Goal: Task Accomplishment & Management: Manage account settings

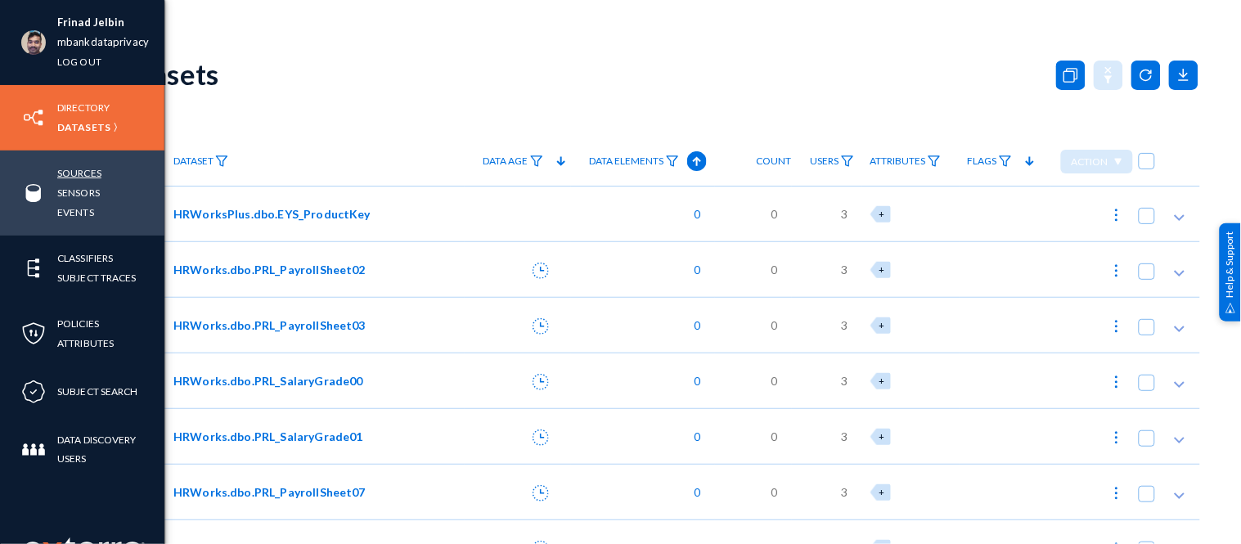
click at [60, 169] on link "Sources" at bounding box center [79, 173] width 44 height 19
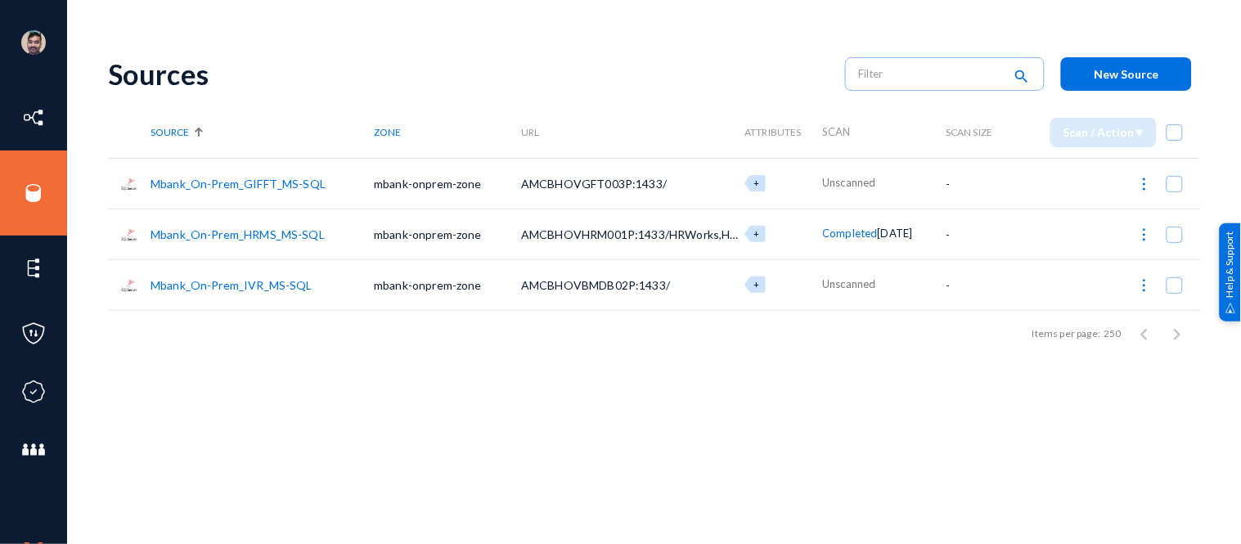
click at [218, 280] on link "Mbank_On-Prem_IVR_MS-SQL" at bounding box center [232, 285] width 162 height 14
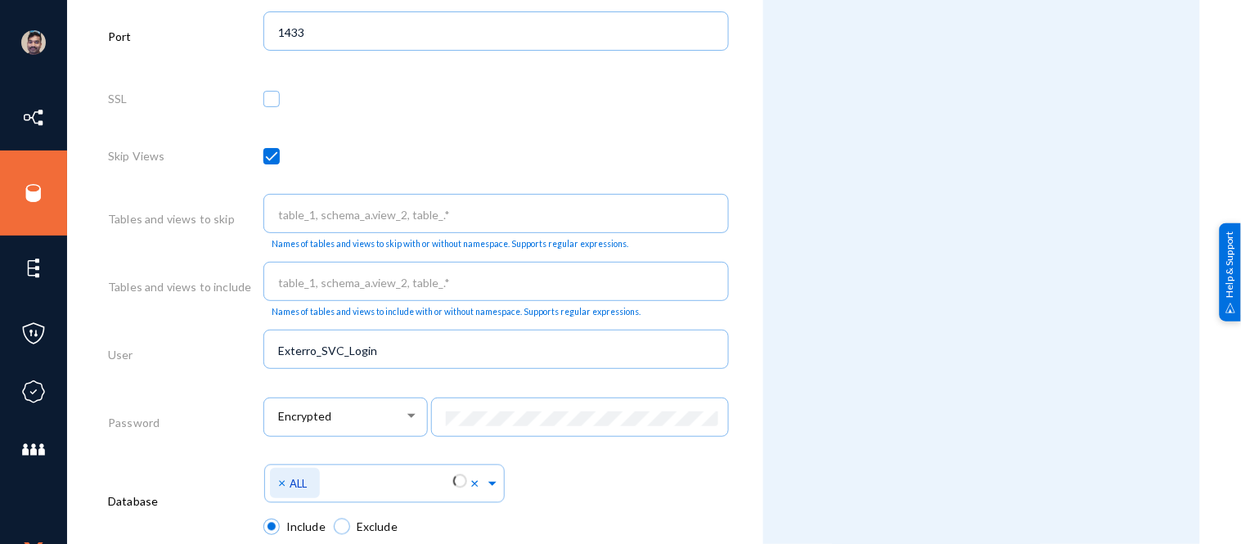
scroll to position [886, 0]
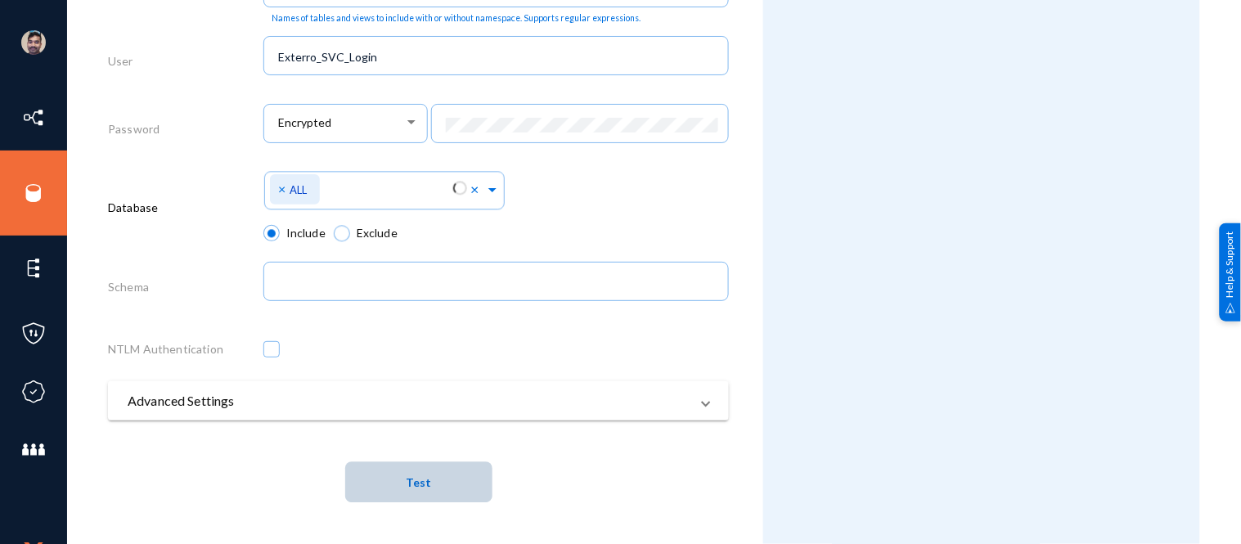
click at [443, 476] on button "Test" at bounding box center [418, 481] width 147 height 41
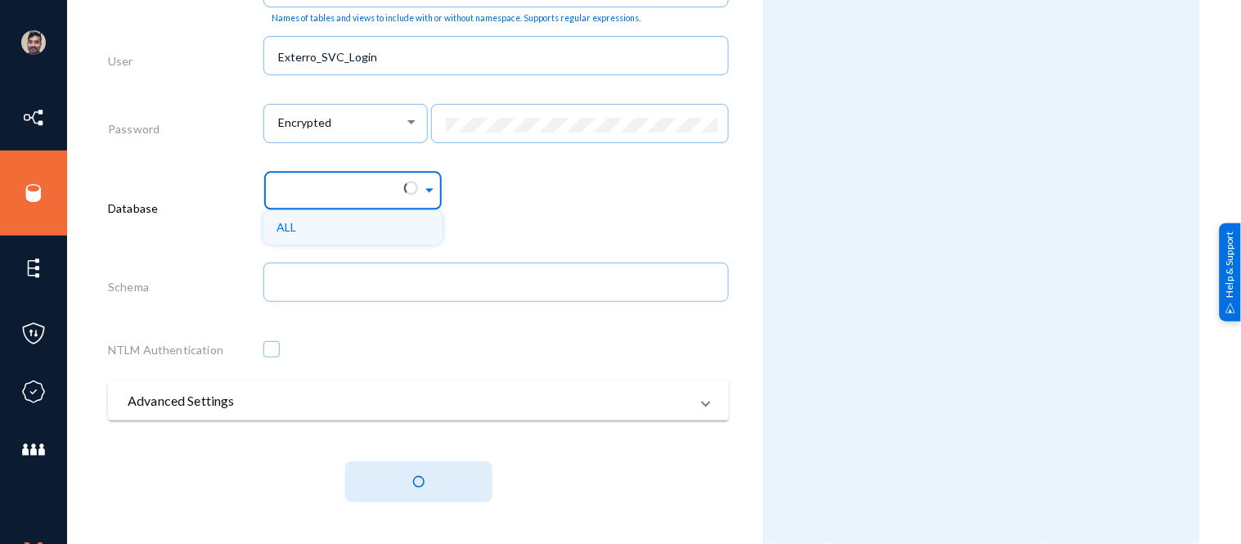
click at [423, 188] on span at bounding box center [429, 187] width 15 height 17
click at [511, 191] on div "Select Namespace ALL" at bounding box center [496, 195] width 466 height 59
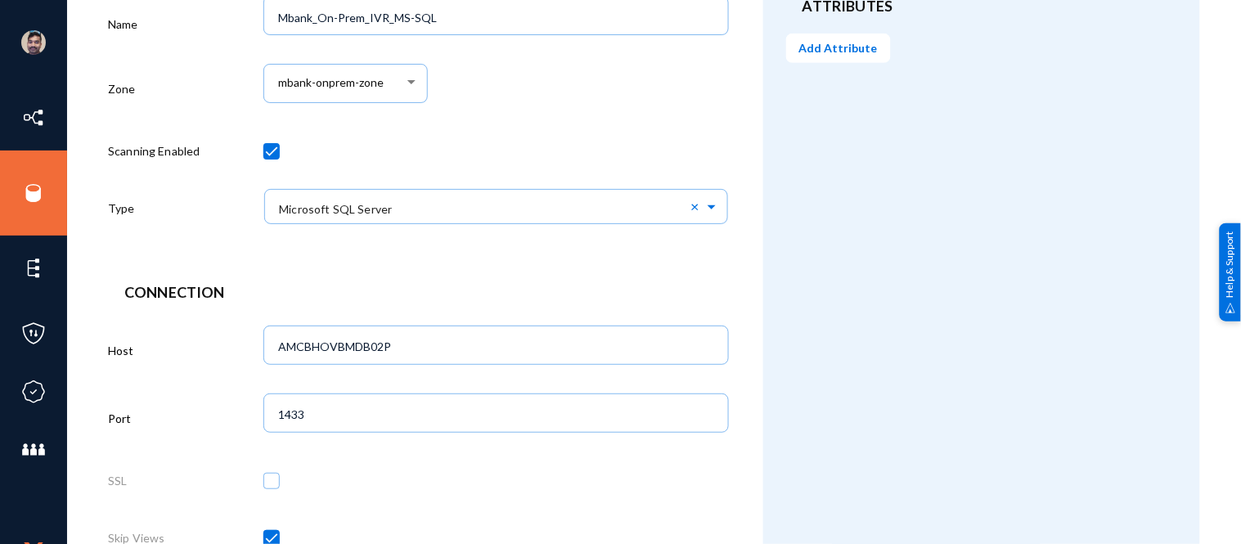
scroll to position [0, 0]
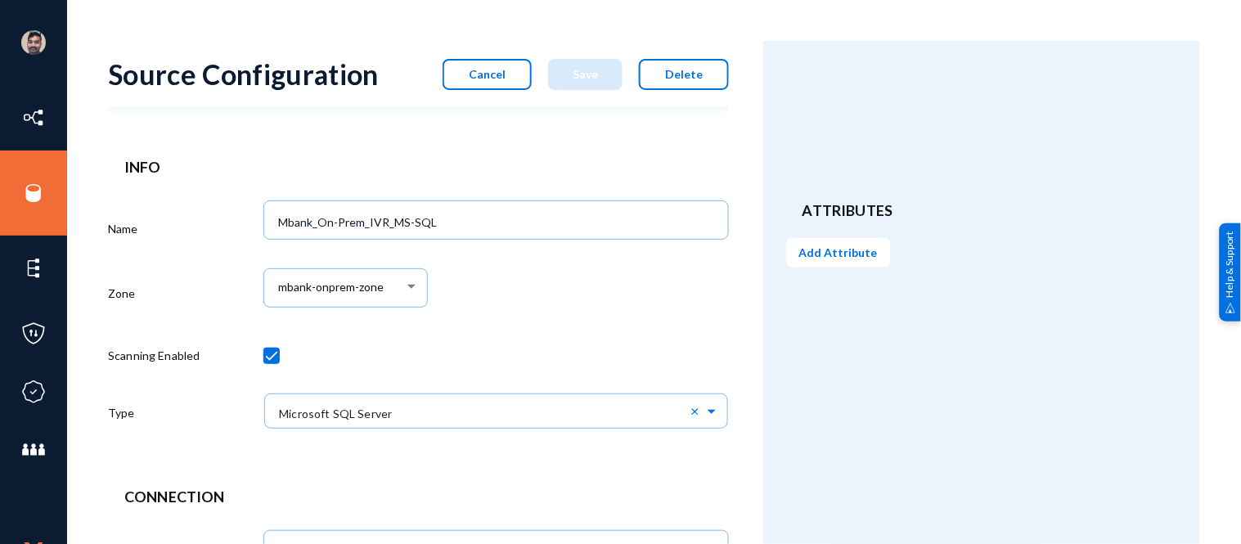
click at [488, 79] on span "Cancel" at bounding box center [487, 74] width 37 height 14
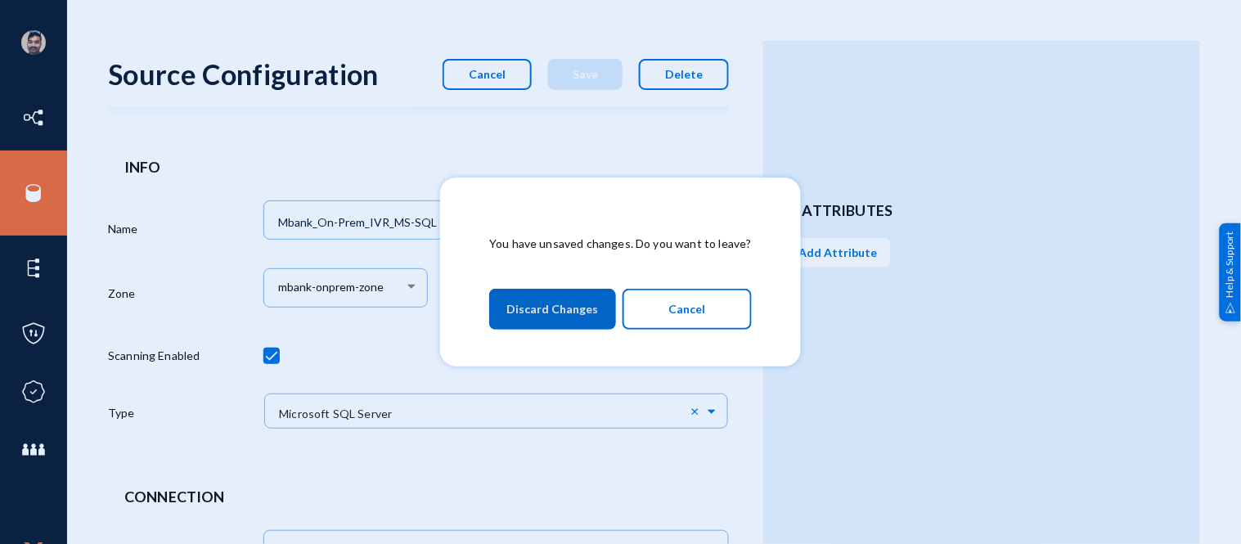
click at [552, 312] on span "Discard Changes" at bounding box center [552, 309] width 92 height 29
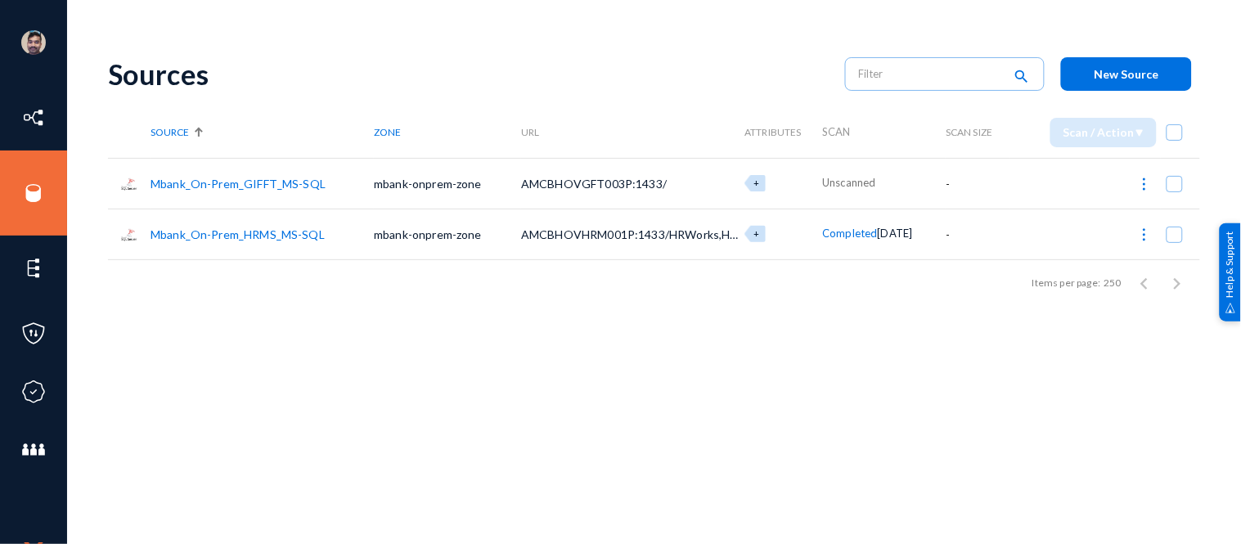
click at [280, 230] on link "Mbank_On-Prem_HRMS_MS-SQL" at bounding box center [238, 234] width 174 height 14
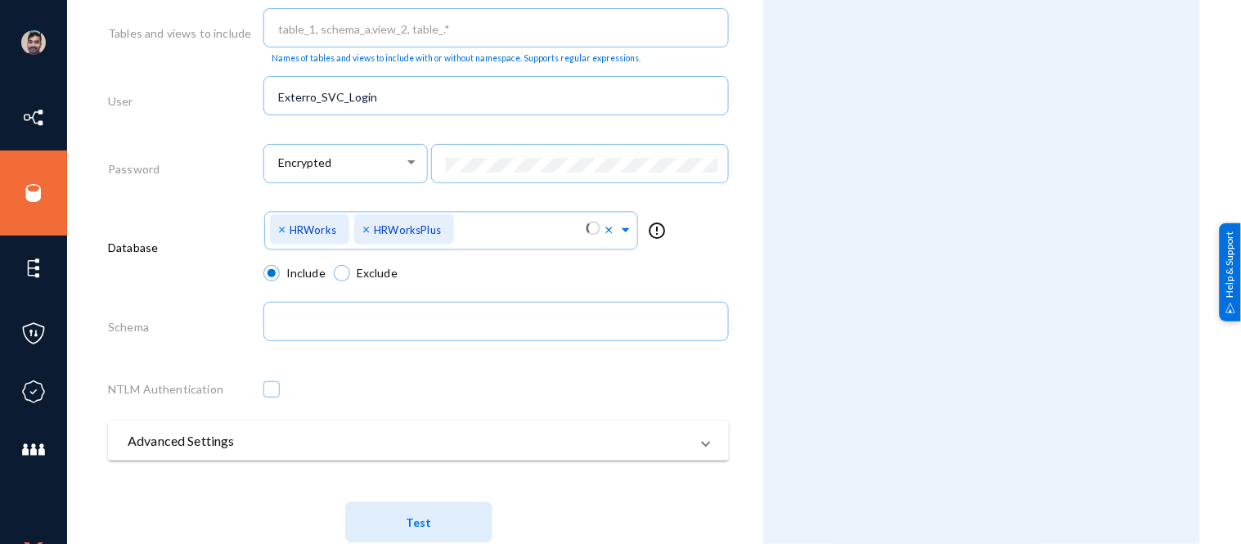
scroll to position [886, 0]
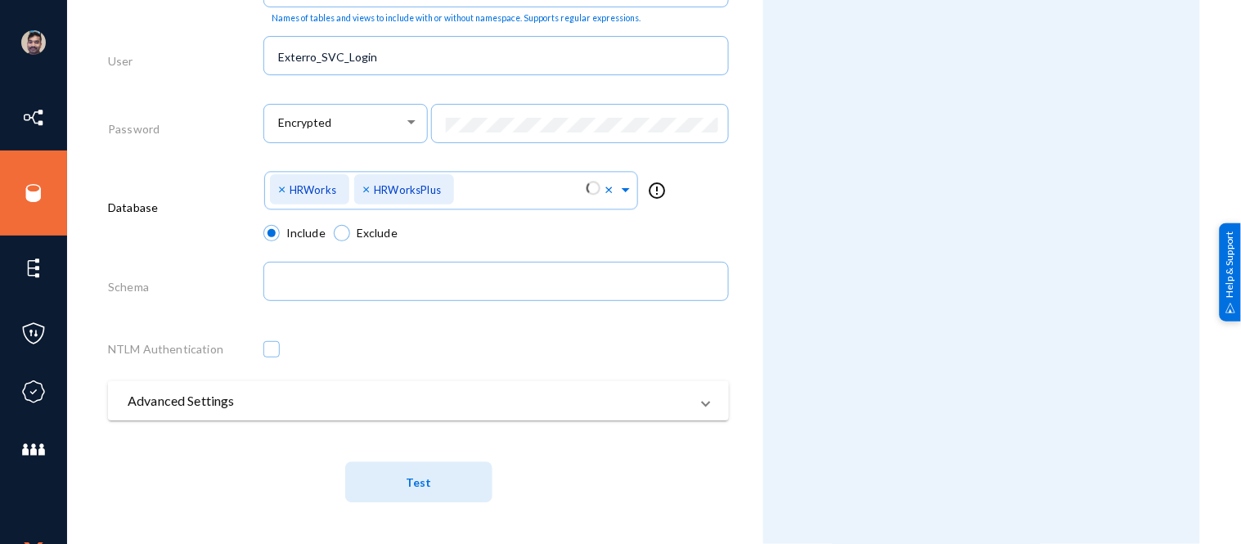
click at [344, 405] on mat-panel-title "Advanced Settings" at bounding box center [409, 401] width 562 height 20
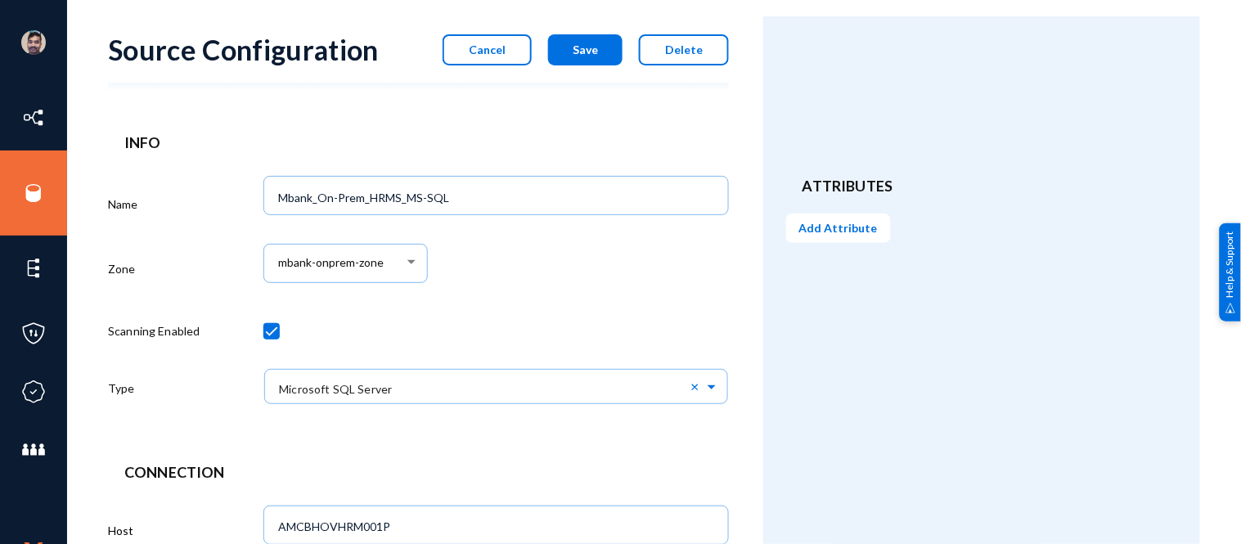
scroll to position [0, 0]
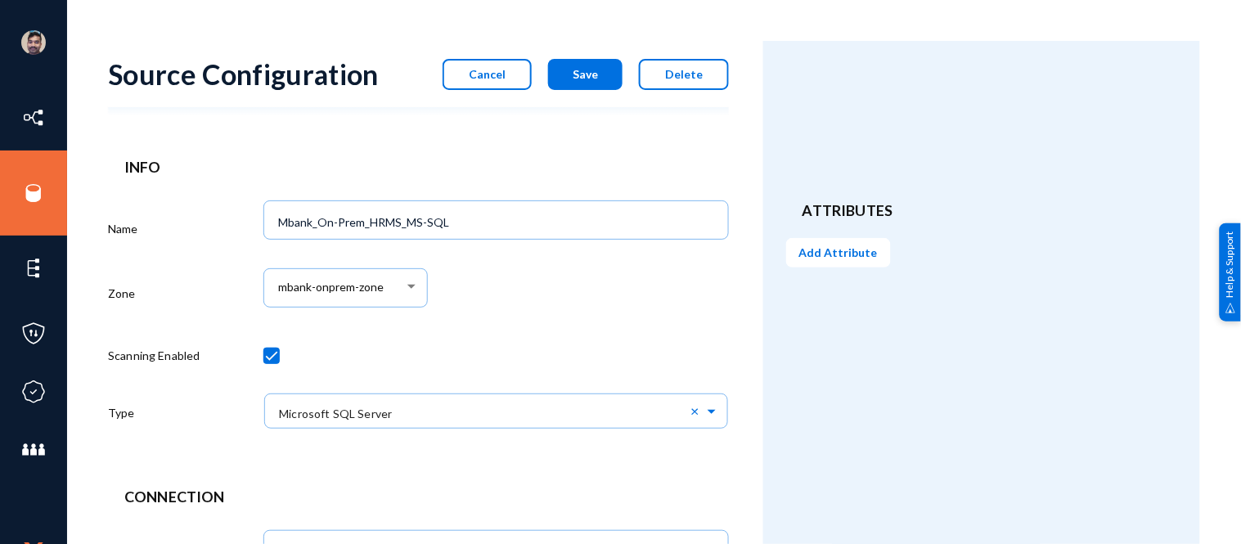
click at [473, 67] on button "Cancel" at bounding box center [487, 74] width 89 height 31
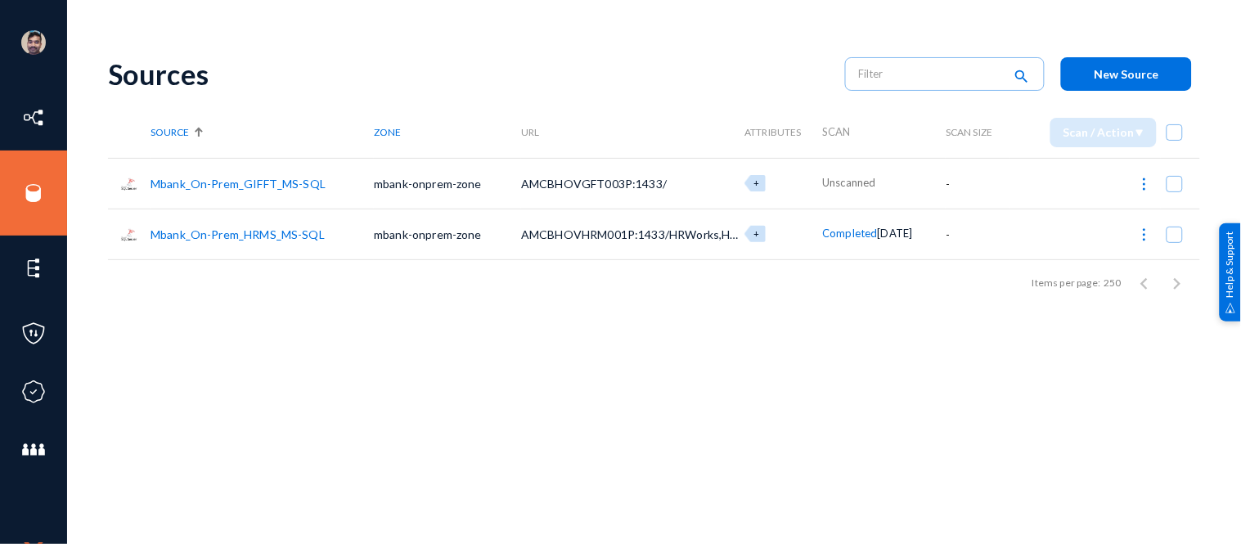
click at [231, 232] on link "Mbank_On-Prem_HRMS_MS-SQL" at bounding box center [238, 234] width 174 height 14
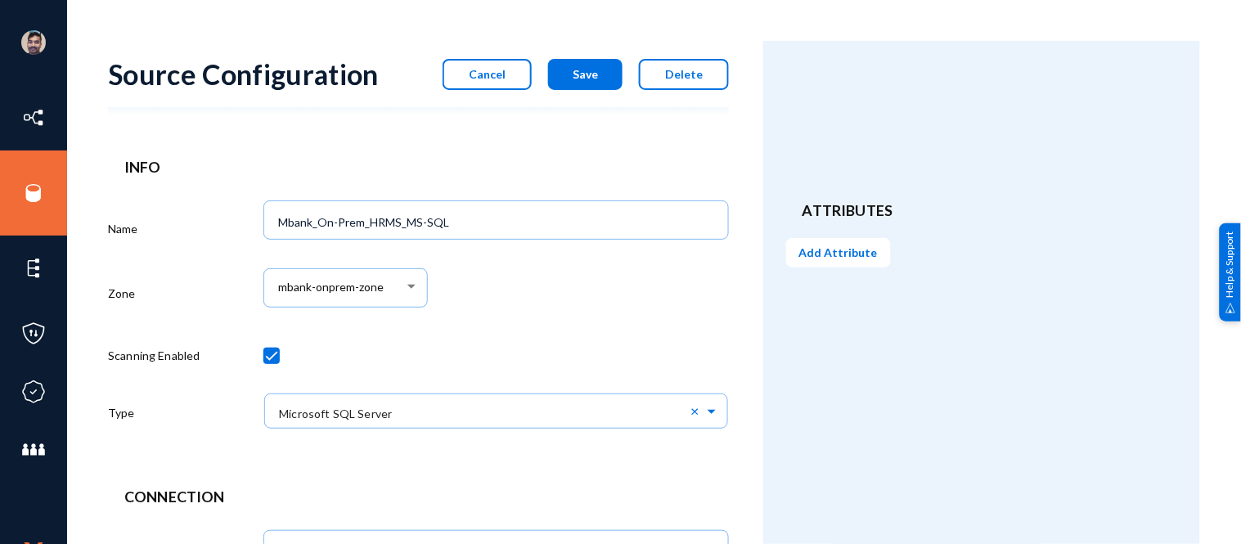
click at [493, 77] on span "Cancel" at bounding box center [487, 74] width 37 height 14
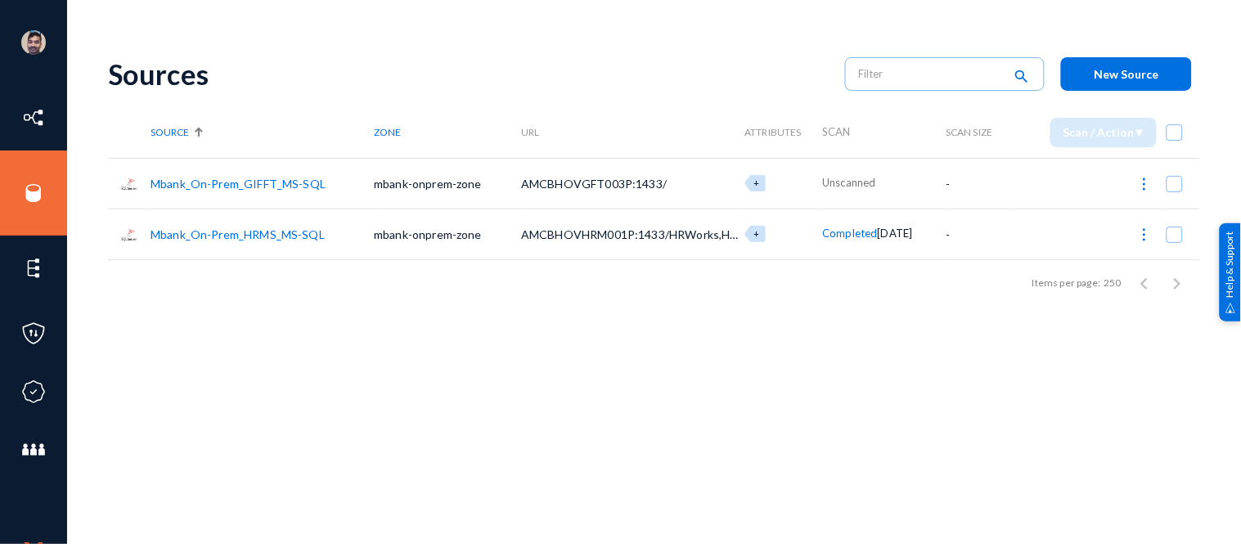
click at [262, 331] on div "Sources search New Source Source Zone URL Attributes Scan Scan Size Scan / Acti…" at bounding box center [654, 286] width 1092 height 491
click at [205, 177] on link "Mbank_On-Prem_GIFFT_MS-SQL" at bounding box center [238, 184] width 175 height 14
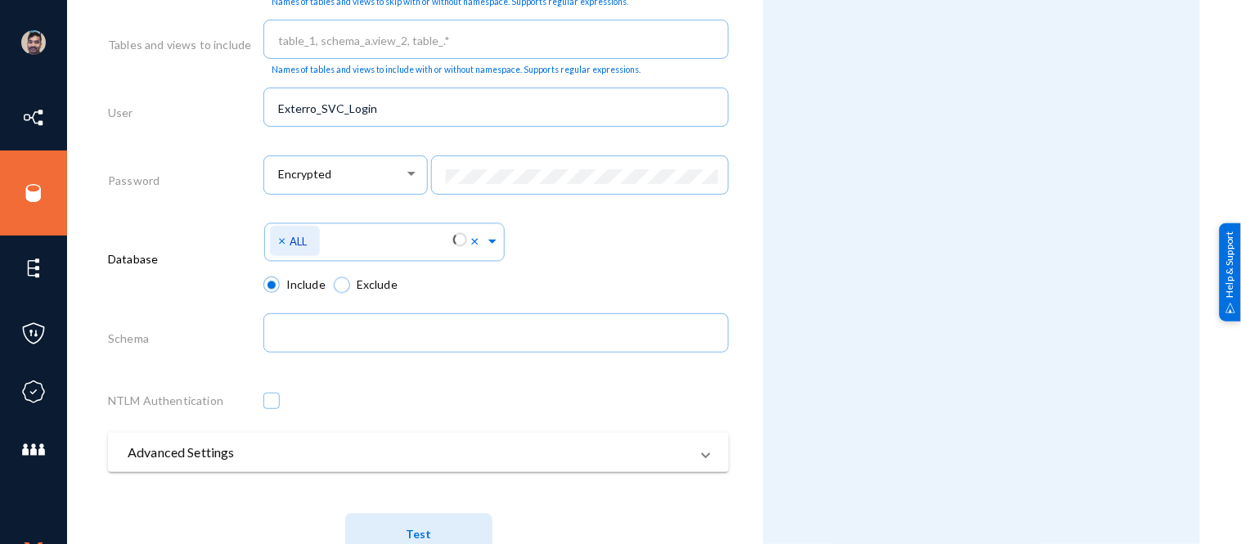
scroll to position [886, 0]
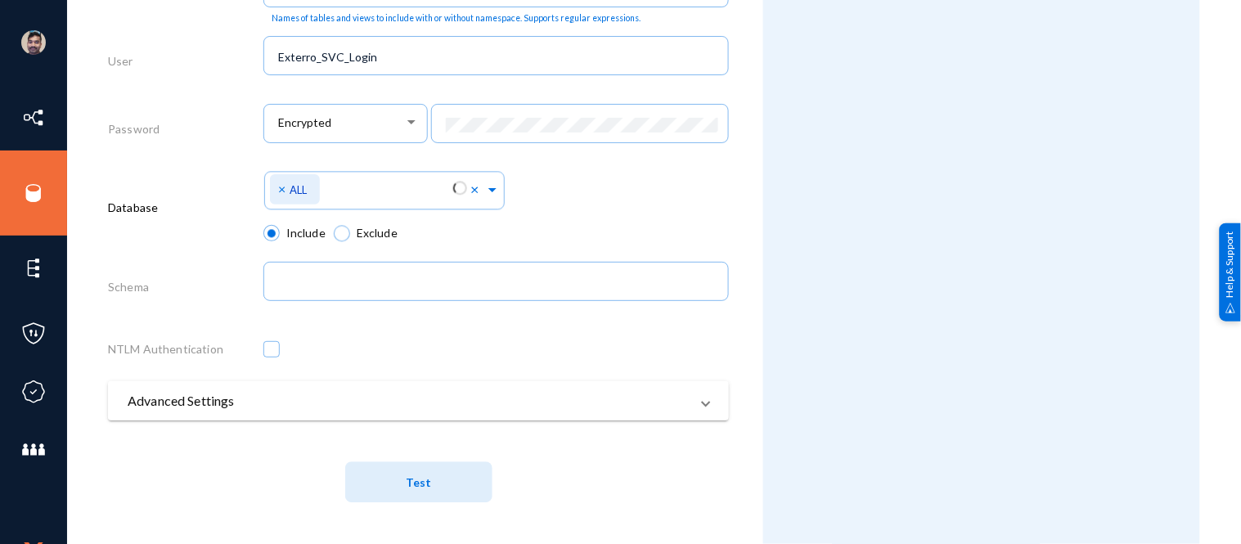
click at [313, 403] on mat-panel-title "Advanced Settings" at bounding box center [409, 401] width 562 height 20
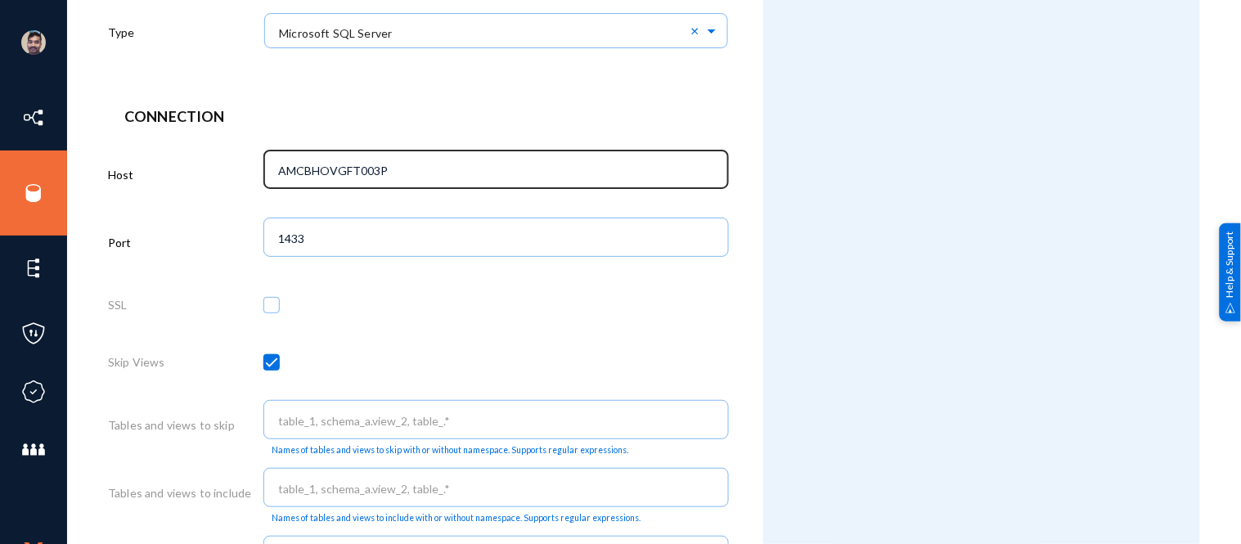
scroll to position [0, 0]
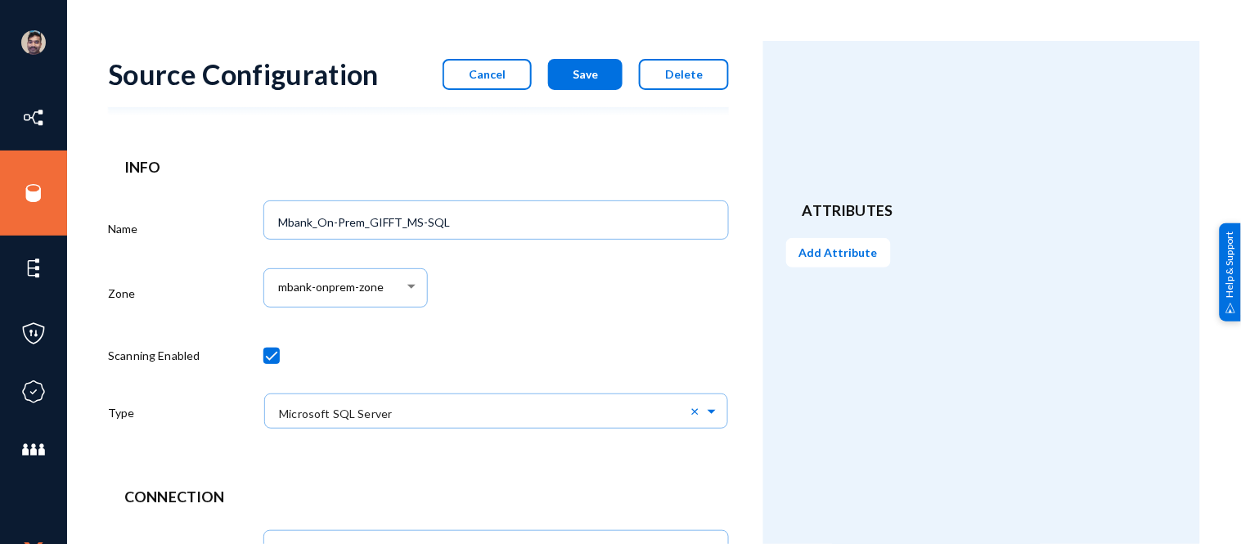
click at [488, 78] on span "Cancel" at bounding box center [487, 74] width 37 height 14
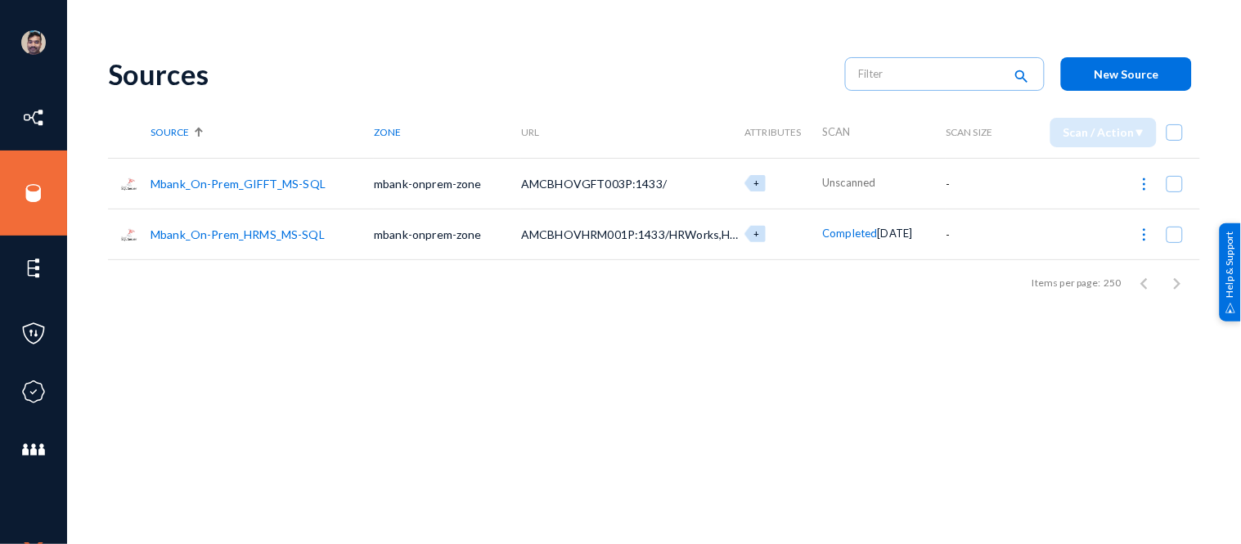
click at [260, 178] on link "Mbank_On-Prem_GIFFT_MS-SQL" at bounding box center [238, 184] width 175 height 14
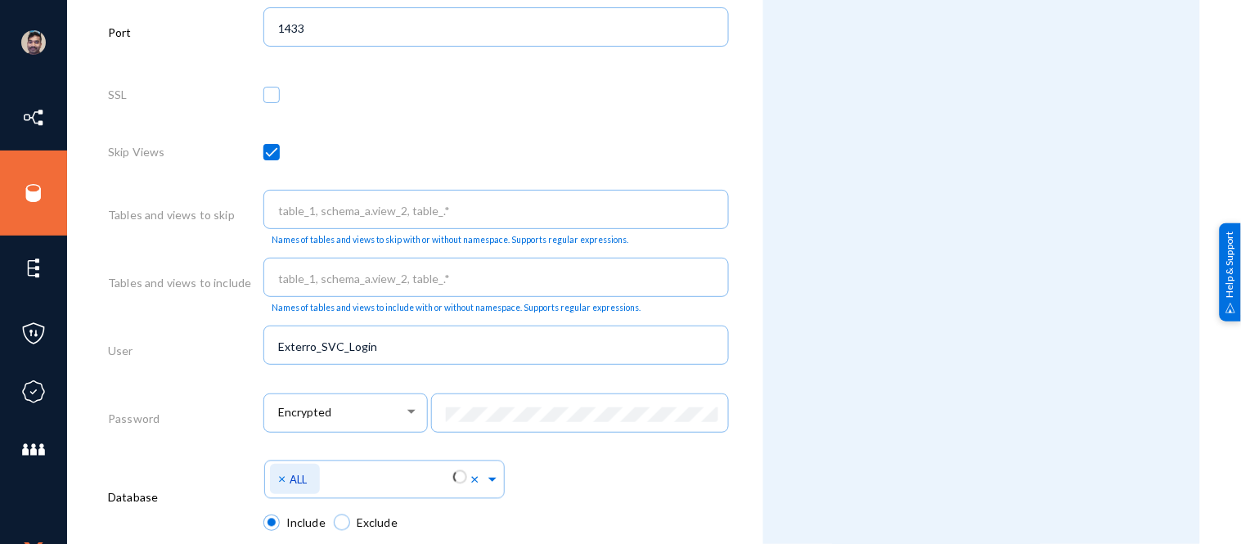
scroll to position [886, 0]
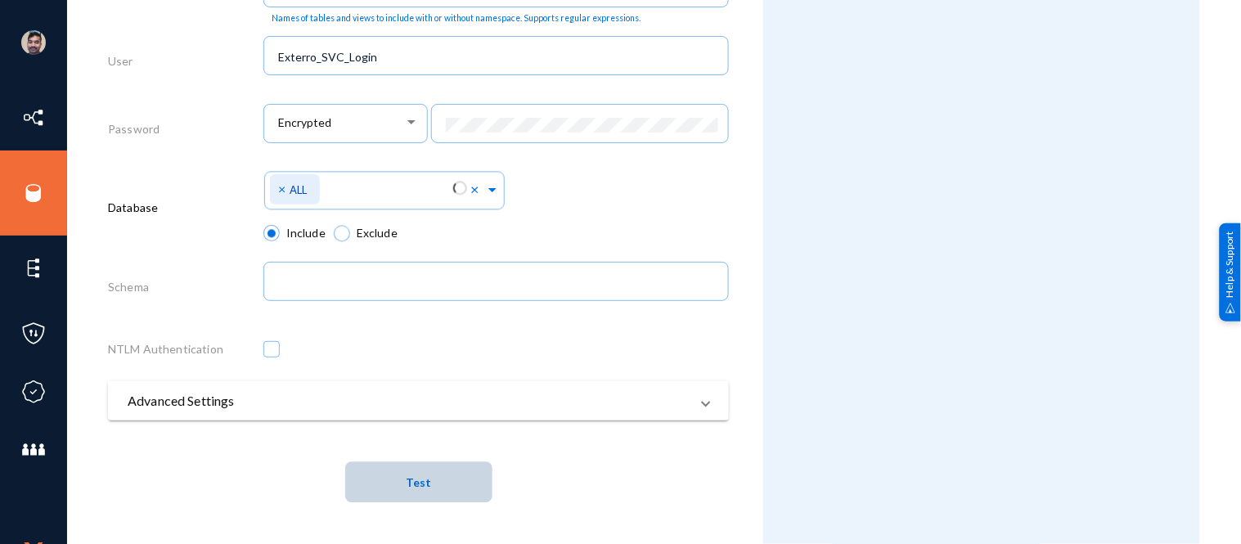
click at [434, 497] on button "Test" at bounding box center [418, 481] width 147 height 41
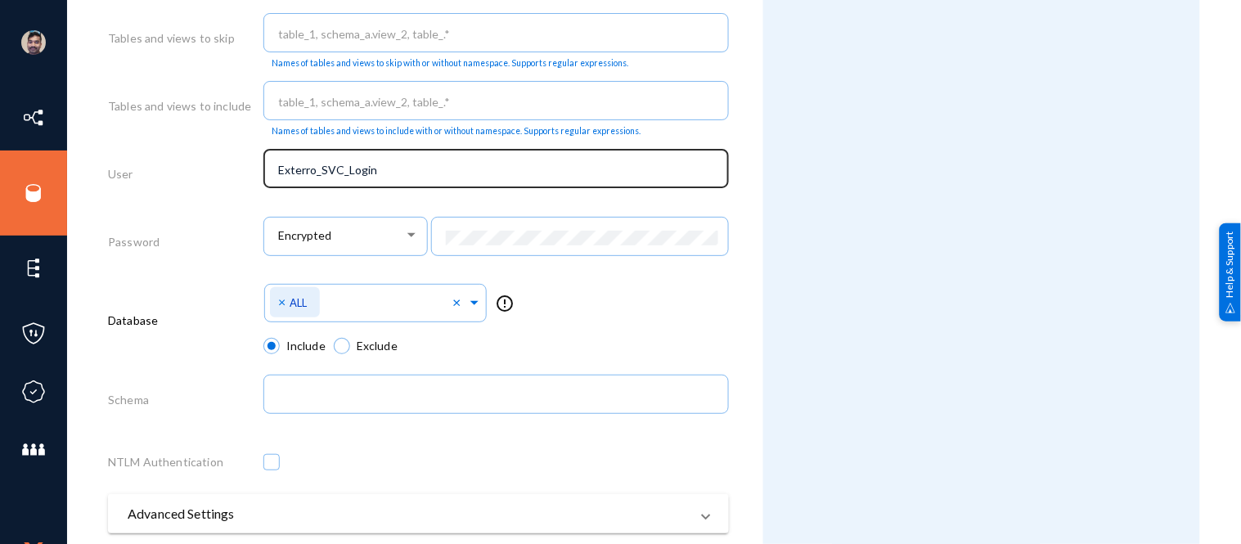
scroll to position [0, 0]
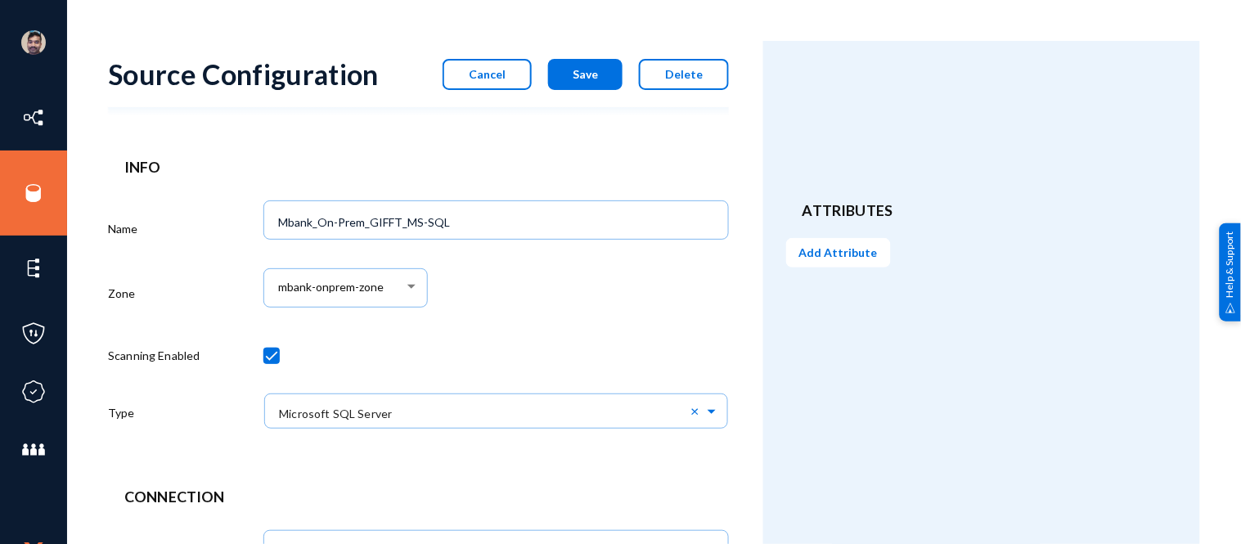
click at [511, 78] on button "Cancel" at bounding box center [487, 74] width 89 height 31
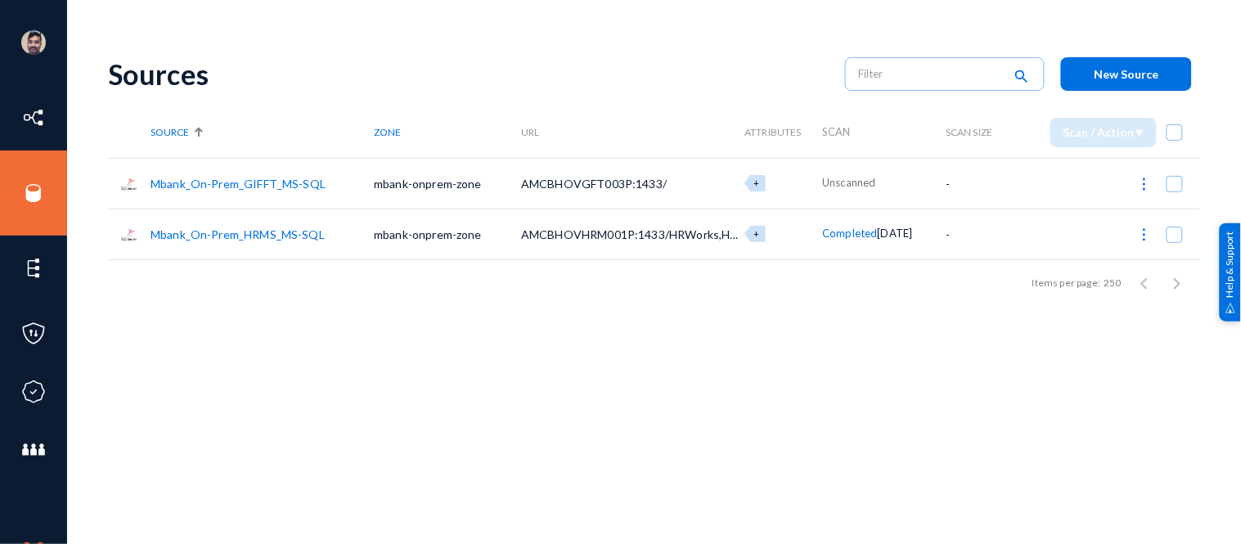
click at [237, 183] on link "Mbank_On-Prem_GIFFT_MS-SQL" at bounding box center [238, 184] width 175 height 14
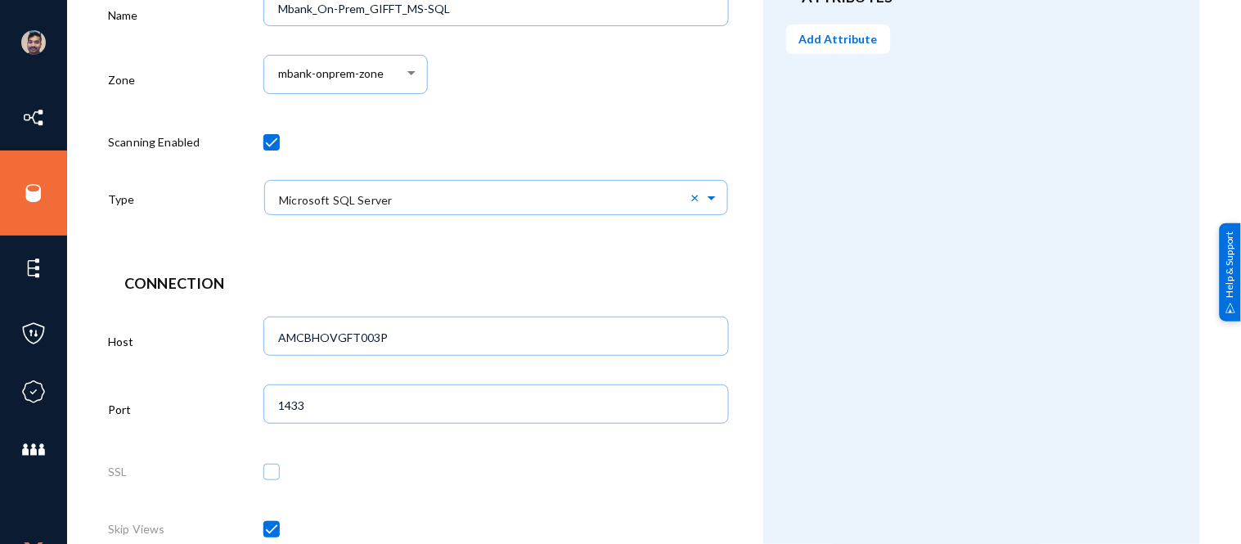
scroll to position [214, 0]
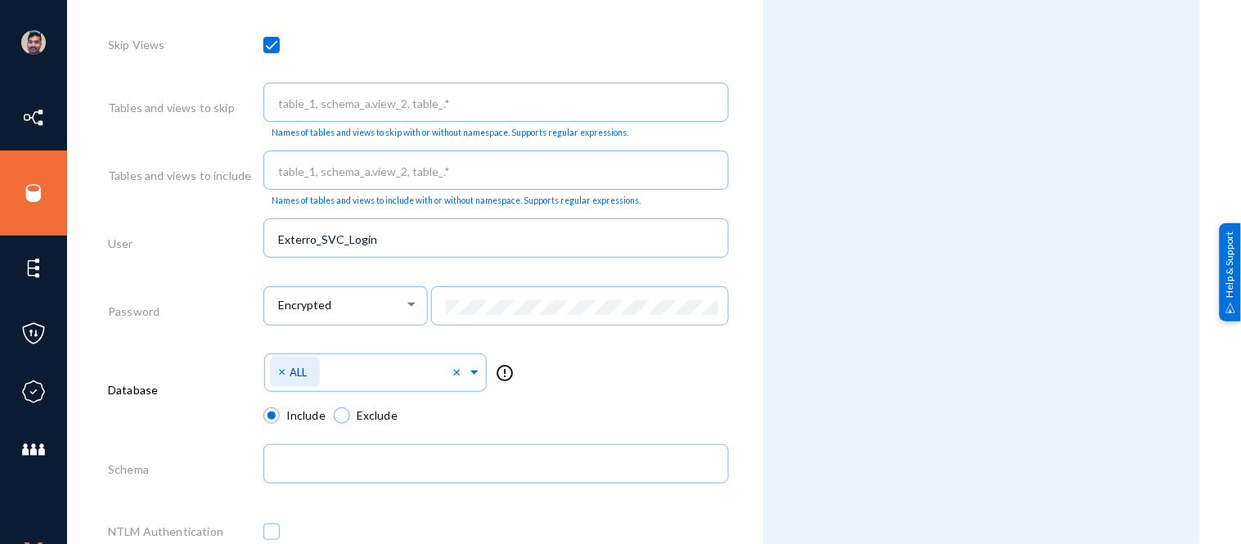
scroll to position [706, 0]
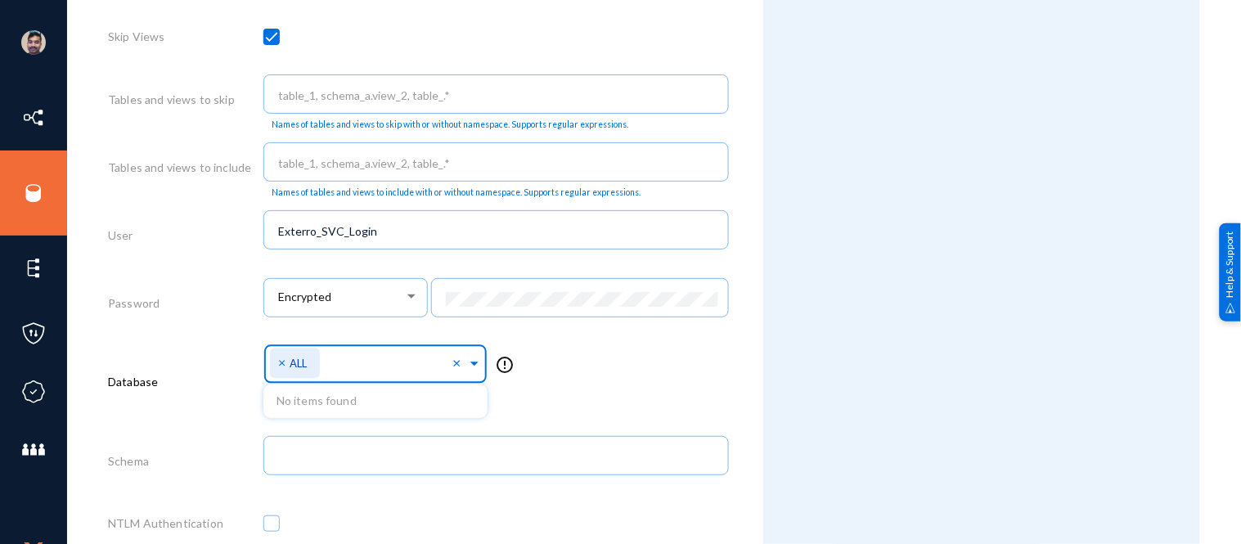
click at [468, 367] on span at bounding box center [474, 361] width 15 height 17
click at [560, 373] on div "Select Namespace × ALL × No items found error_outline" at bounding box center [496, 369] width 466 height 58
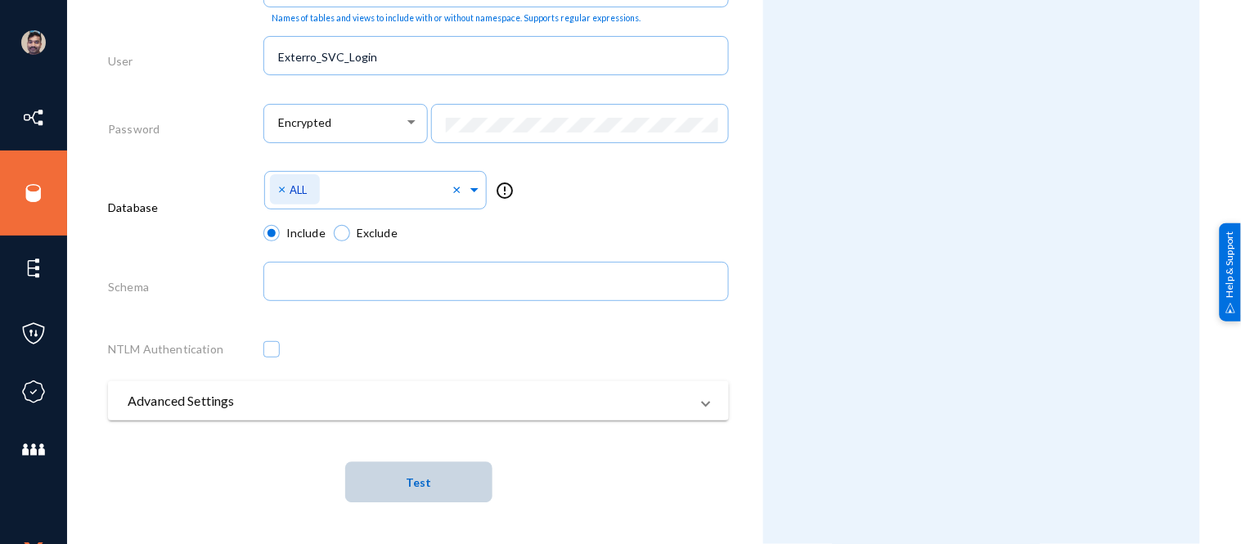
click at [427, 480] on span "Test" at bounding box center [418, 482] width 25 height 14
click at [465, 410] on mat-panel-title "Advanced Settings" at bounding box center [409, 401] width 562 height 20
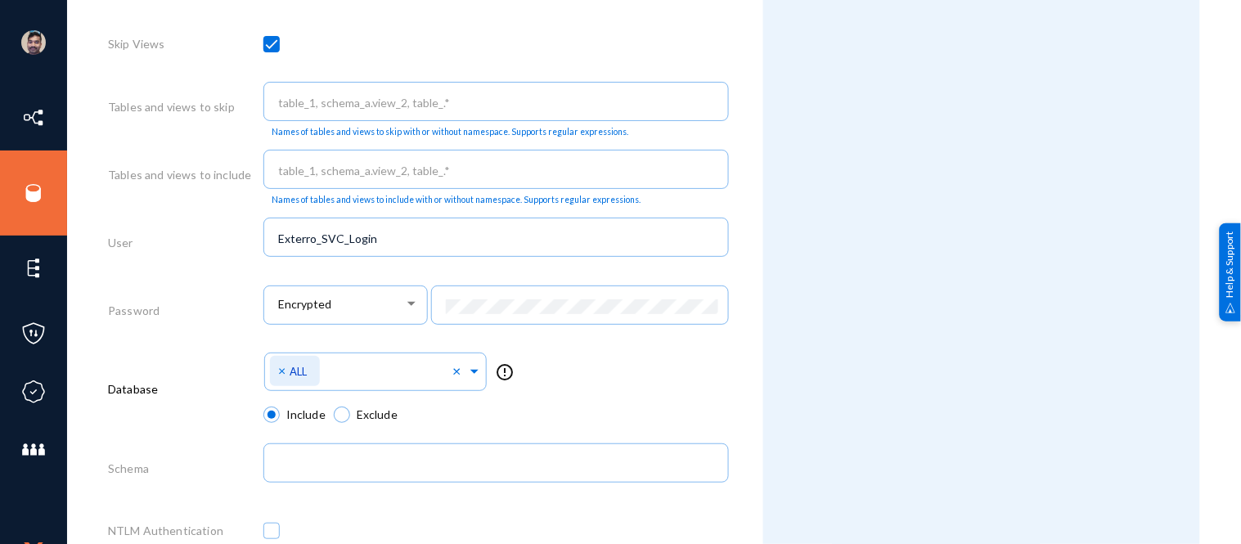
scroll to position [698, 0]
click at [317, 306] on span "Encrypted" at bounding box center [304, 306] width 53 height 14
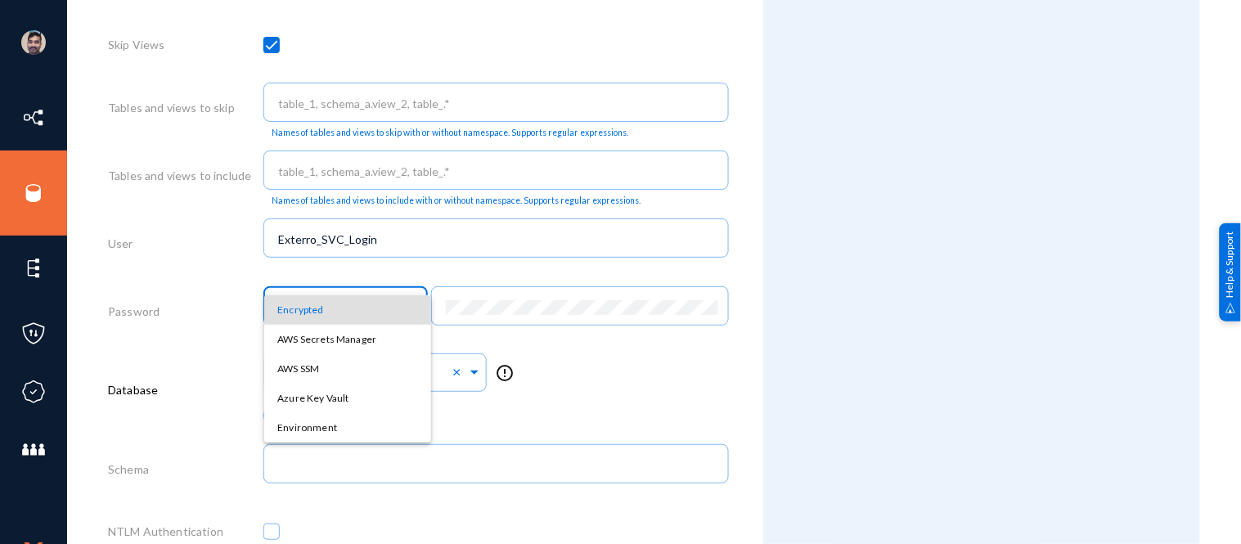
click at [623, 357] on div at bounding box center [620, 272] width 1241 height 544
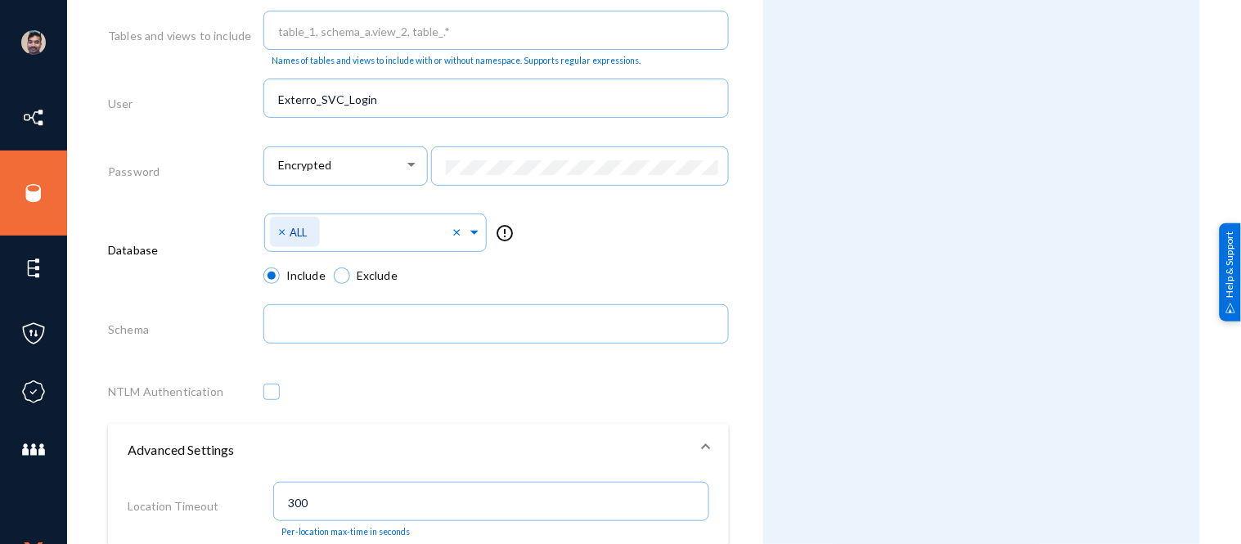
scroll to position [839, 0]
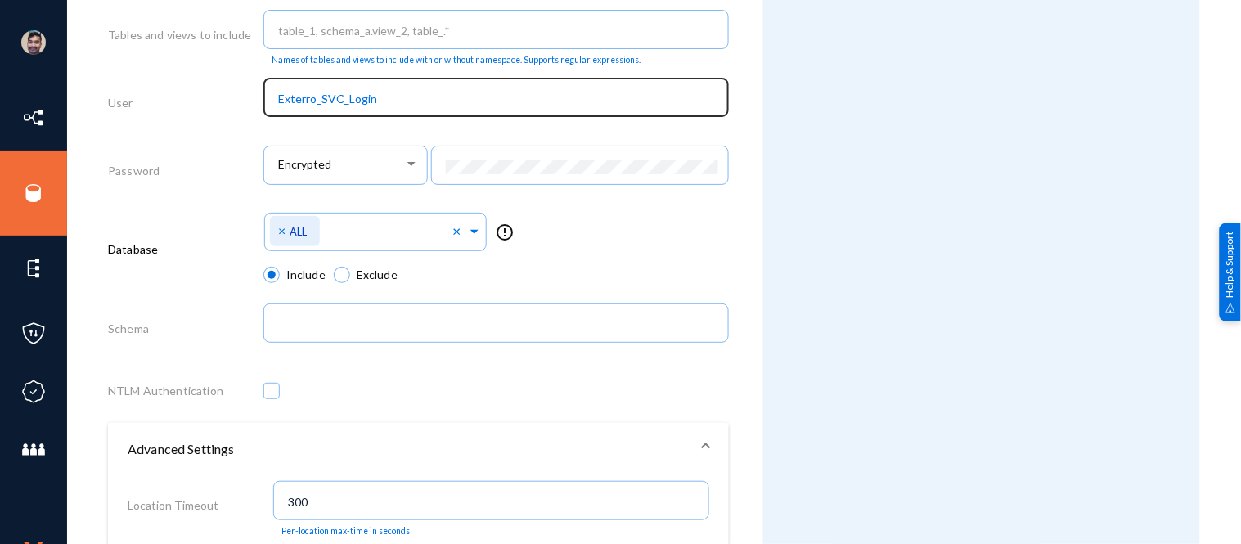
click at [397, 101] on input "Exterro_SVC_Login" at bounding box center [499, 99] width 442 height 15
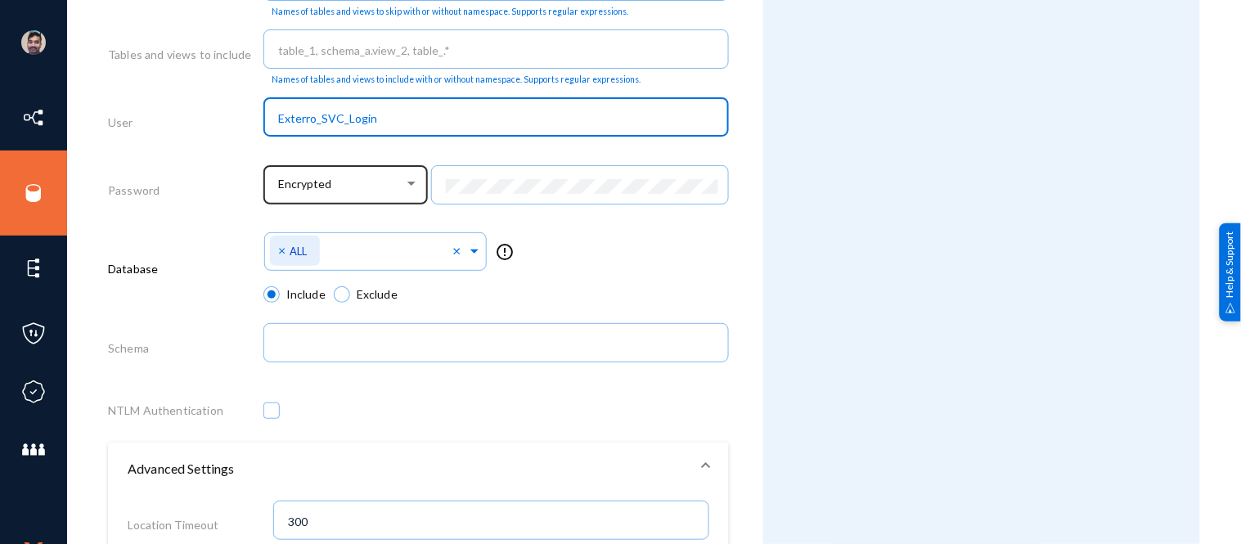
scroll to position [818, 0]
click at [224, 207] on div "Password" at bounding box center [185, 194] width 155 height 68
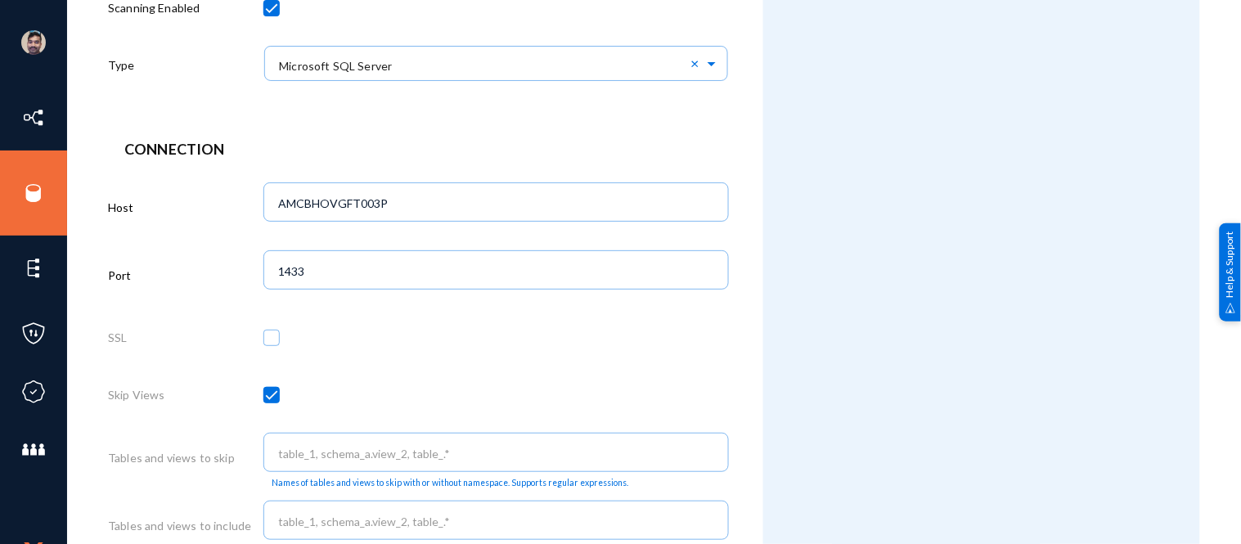
scroll to position [0, 0]
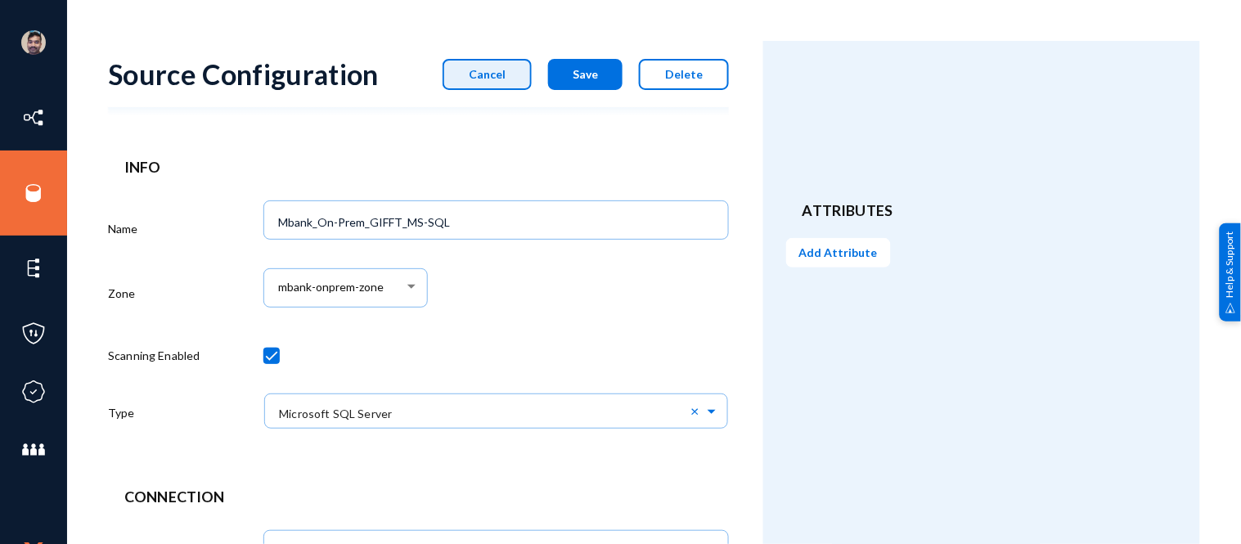
click at [506, 84] on button "Cancel" at bounding box center [487, 74] width 89 height 31
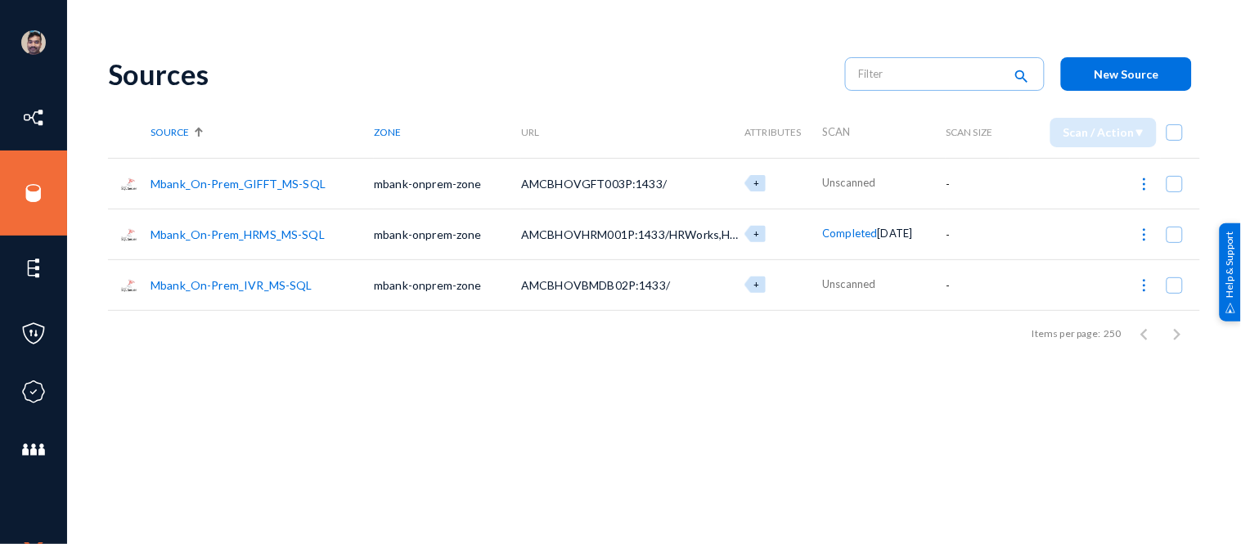
click at [266, 233] on link "Mbank_On-Prem_HRMS_MS-SQL" at bounding box center [238, 234] width 174 height 14
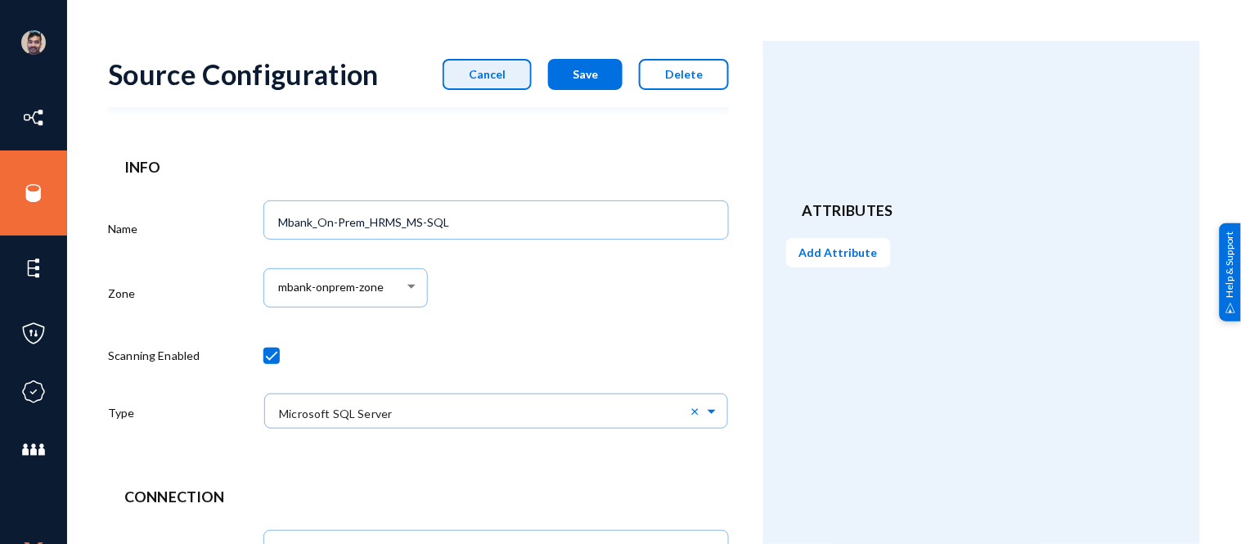
click at [500, 76] on span "Cancel" at bounding box center [487, 74] width 37 height 14
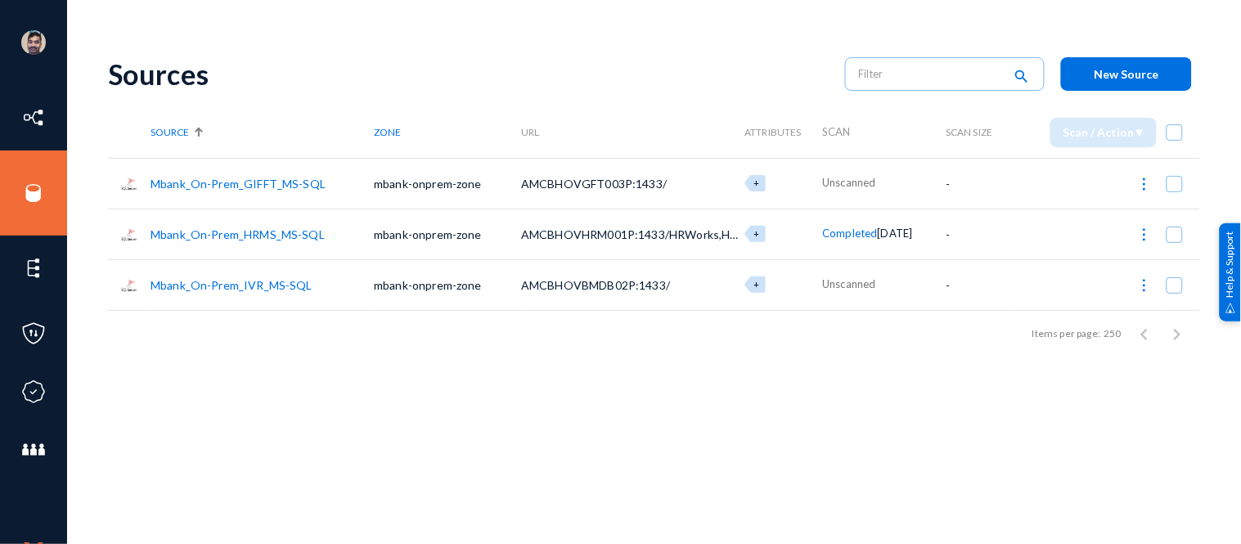
click at [258, 278] on link "Mbank_On-Prem_IVR_MS-SQL" at bounding box center [232, 285] width 162 height 14
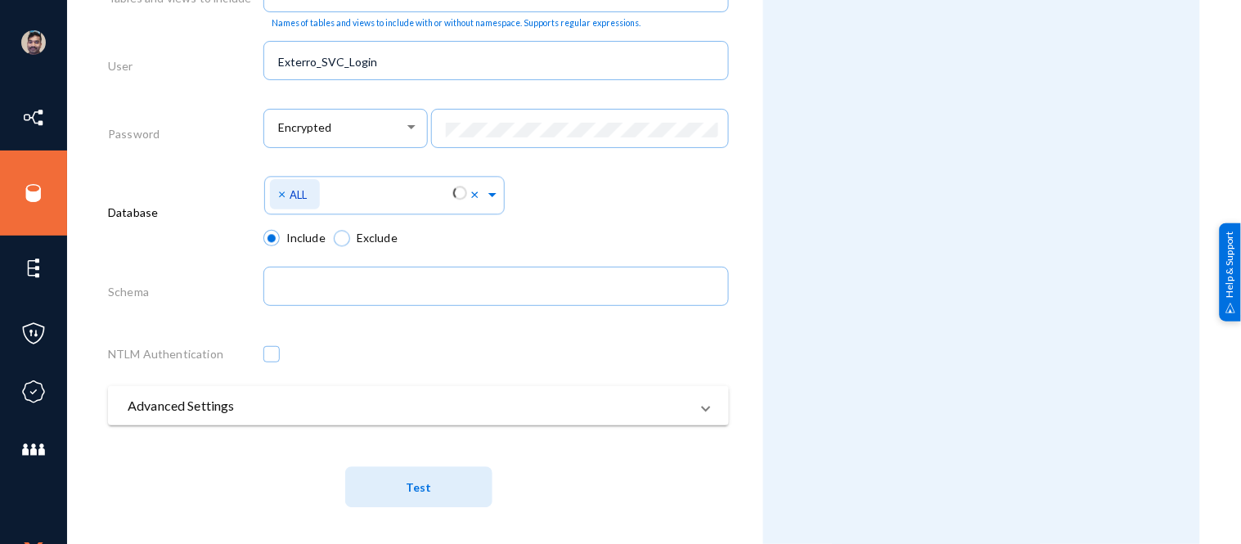
scroll to position [886, 0]
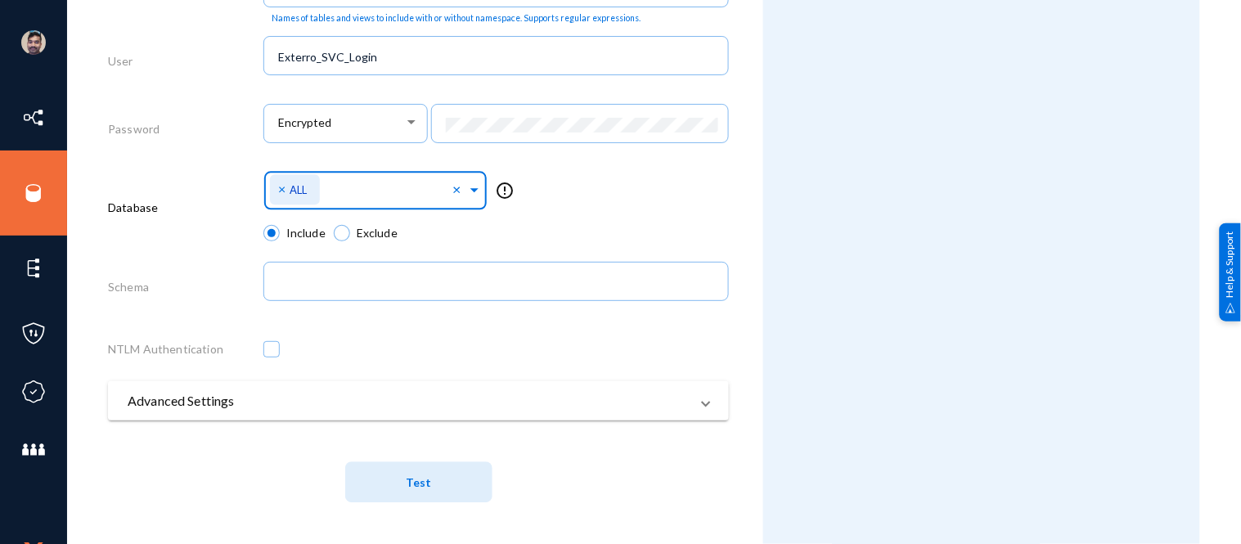
click at [475, 185] on span at bounding box center [474, 187] width 15 height 17
click at [646, 210] on div "Select Namespace × ALL × No items found error_outline" at bounding box center [496, 195] width 466 height 58
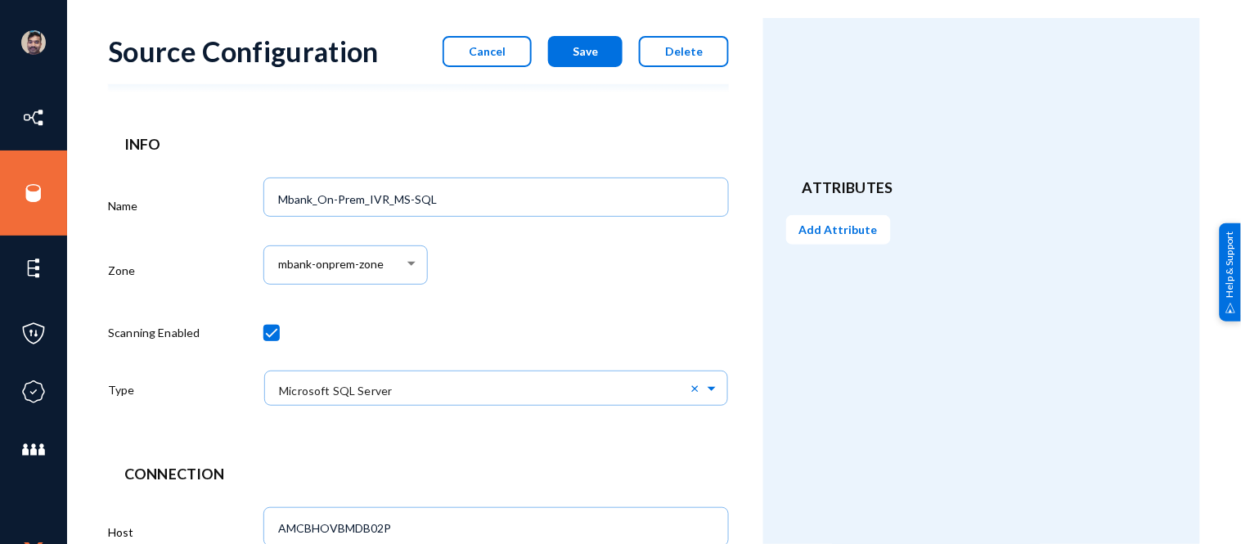
scroll to position [0, 0]
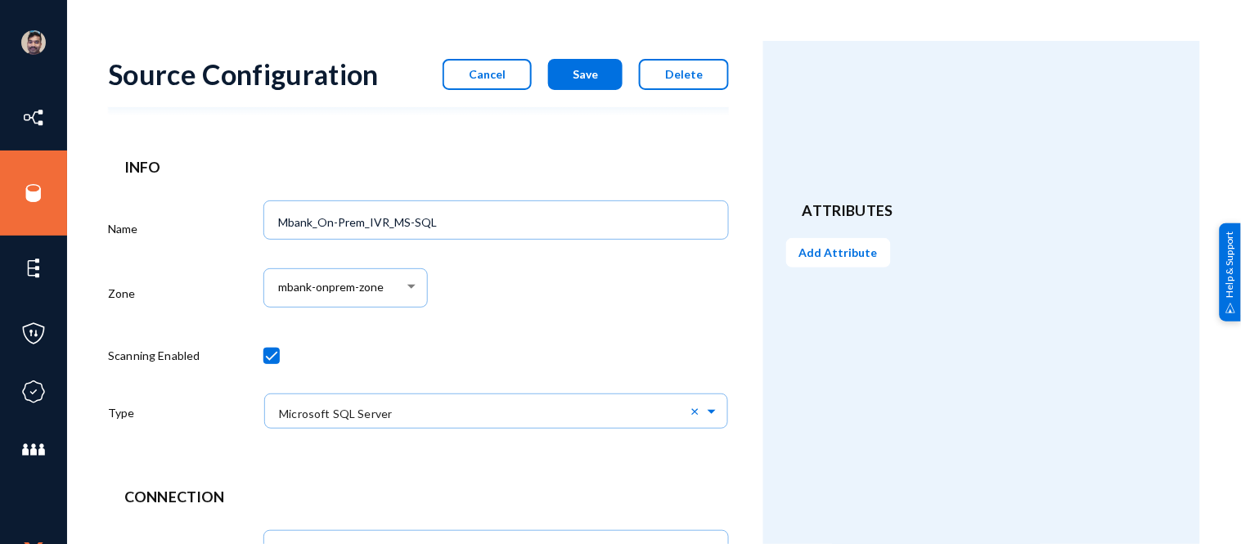
click at [508, 64] on button "Cancel" at bounding box center [487, 74] width 89 height 31
